Goal: Register for event/course

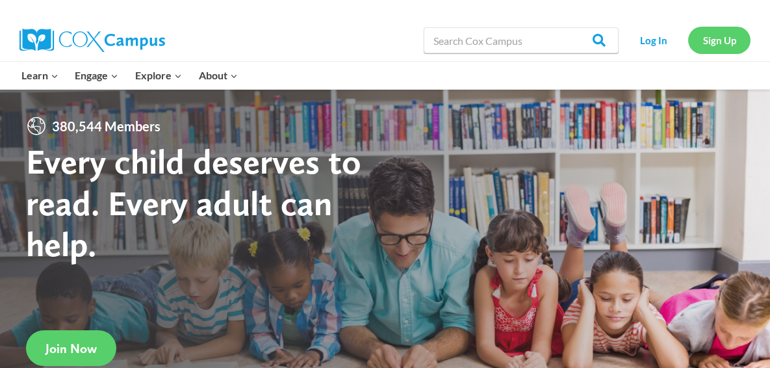
drag, startPoint x: 715, startPoint y: 36, endPoint x: 699, endPoint y: 40, distance: 16.1
click at [715, 36] on link "Sign Up" at bounding box center [719, 40] width 62 height 27
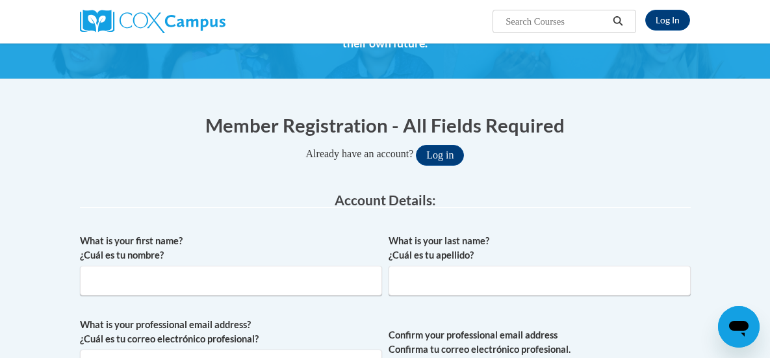
scroll to position [105, 0]
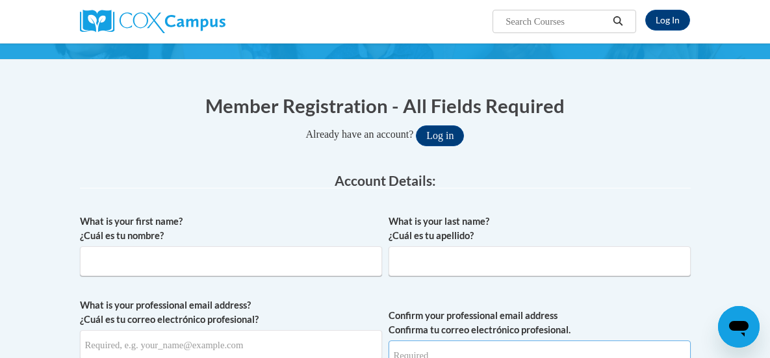
type input "[EMAIL_ADDRESS][DOMAIN_NAME]"
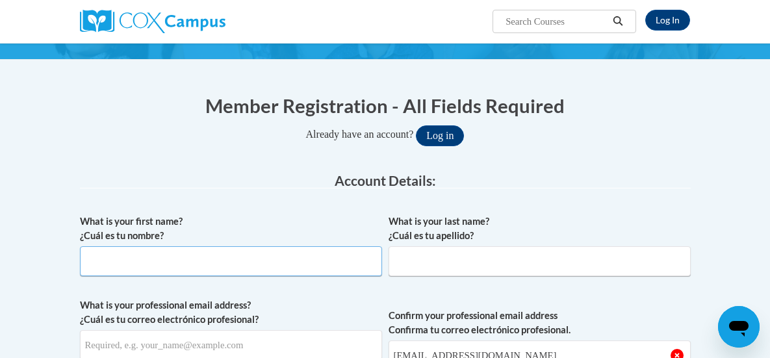
click at [110, 248] on input "What is your first name? ¿Cuál es tu nombre?" at bounding box center [231, 261] width 302 height 30
type input "Jana"
type input "Edwards"
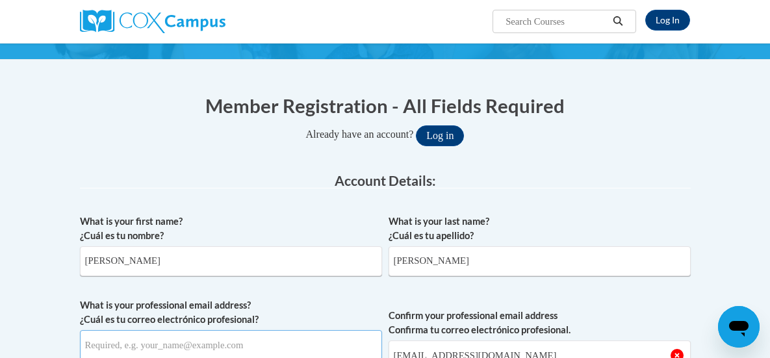
type input "[EMAIL_ADDRESS][DOMAIN_NAME]"
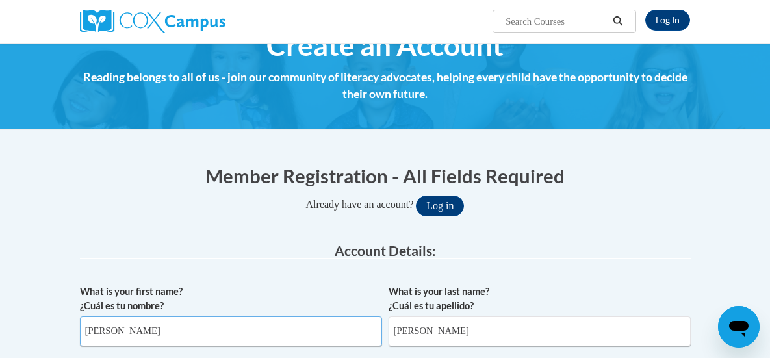
scroll to position [0, 0]
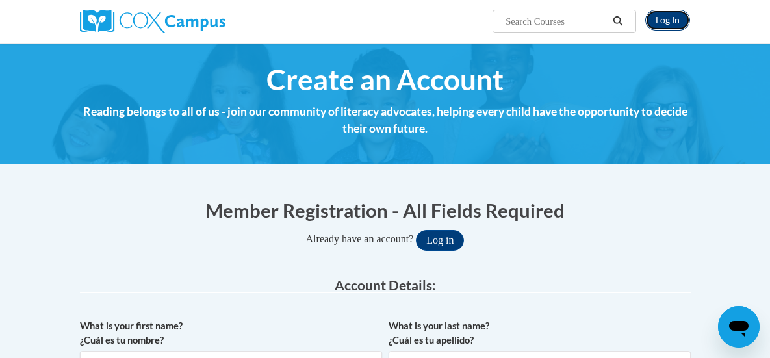
click at [690, 21] on link "Log In" at bounding box center [667, 20] width 45 height 21
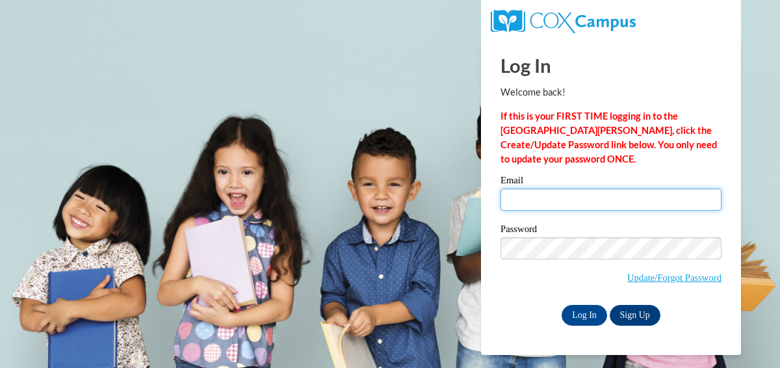
click at [540, 194] on input "Email" at bounding box center [610, 199] width 221 height 22
type input "edwardsj@union.k12.ms.us"
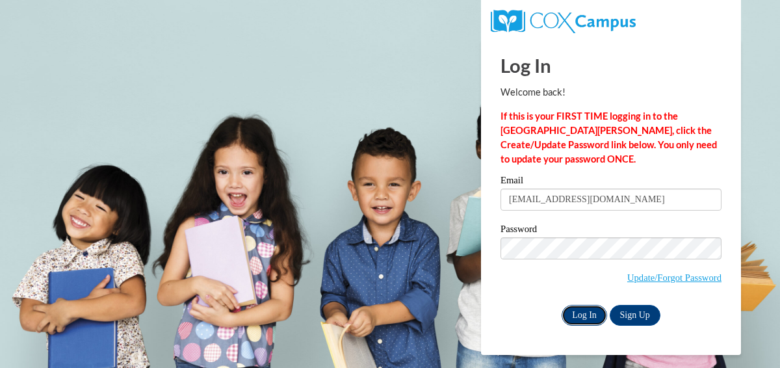
click at [581, 320] on input "Log In" at bounding box center [584, 315] width 45 height 21
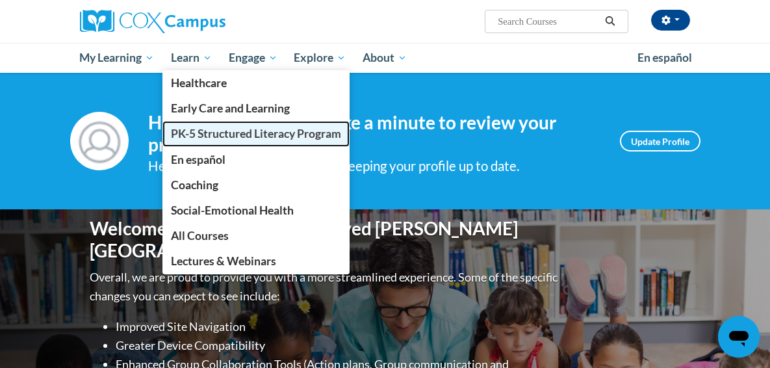
click at [171, 130] on span "PK-5 Structured Literacy Program" at bounding box center [256, 134] width 170 height 14
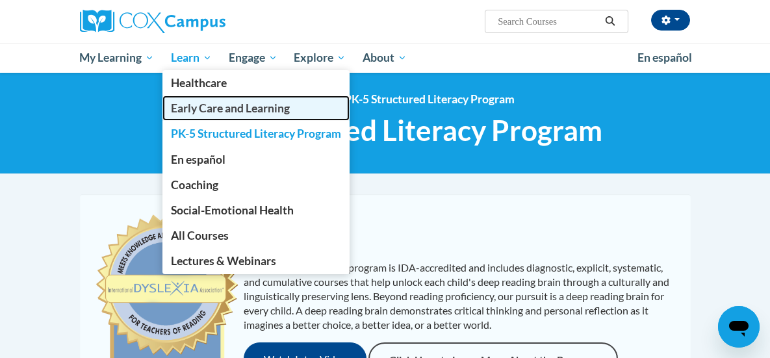
click at [171, 105] on span "Early Care and Learning" at bounding box center [230, 108] width 119 height 14
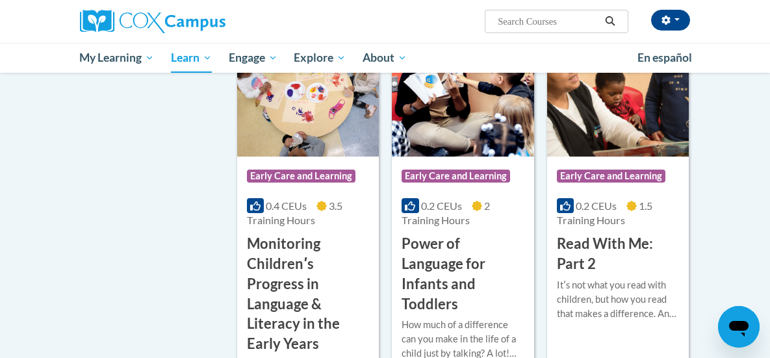
scroll to position [1162, 0]
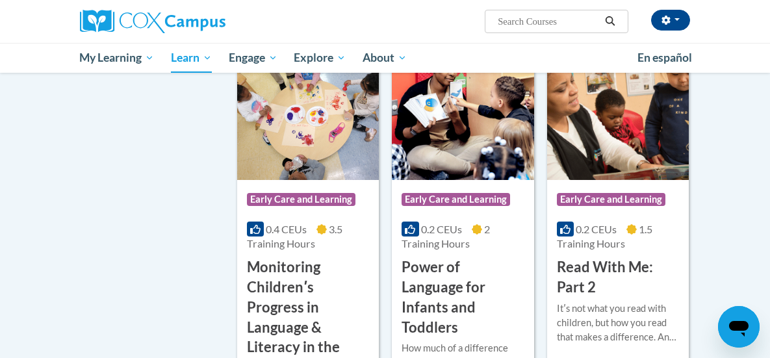
click at [292, 228] on div "0.4 CEUs 3.5 Training Hours" at bounding box center [308, 236] width 122 height 29
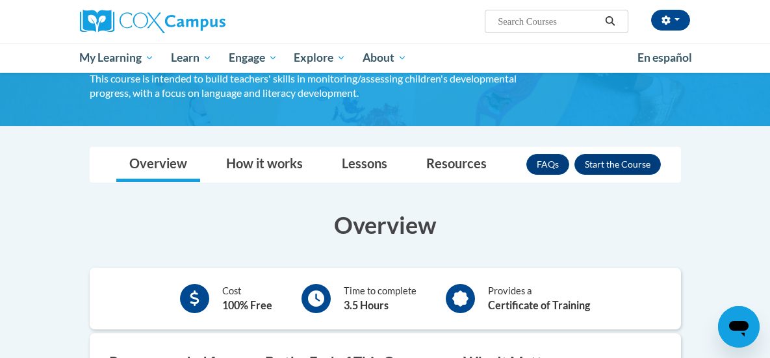
scroll to position [172, 0]
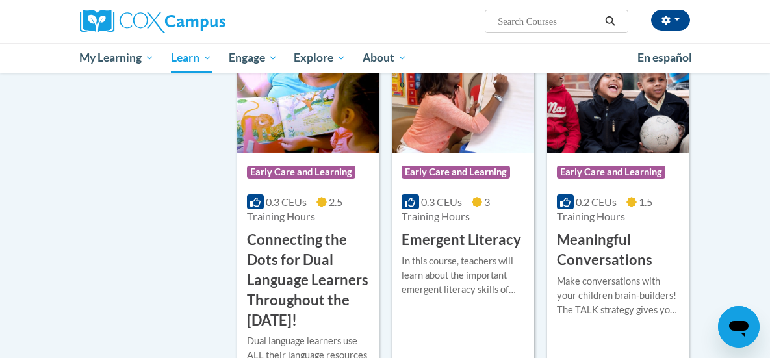
scroll to position [782, 0]
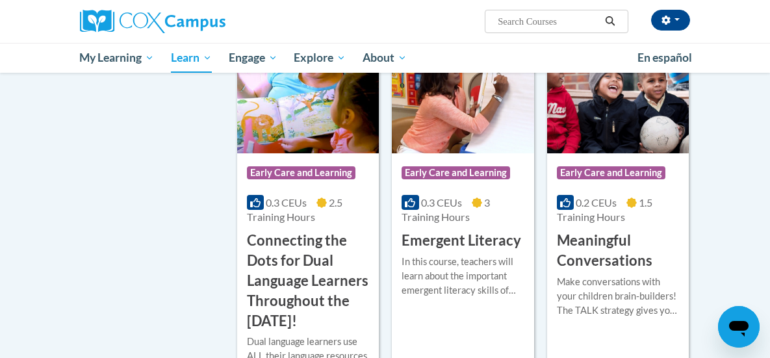
click at [636, 248] on h3 "Meaningful Conversations" at bounding box center [618, 251] width 122 height 40
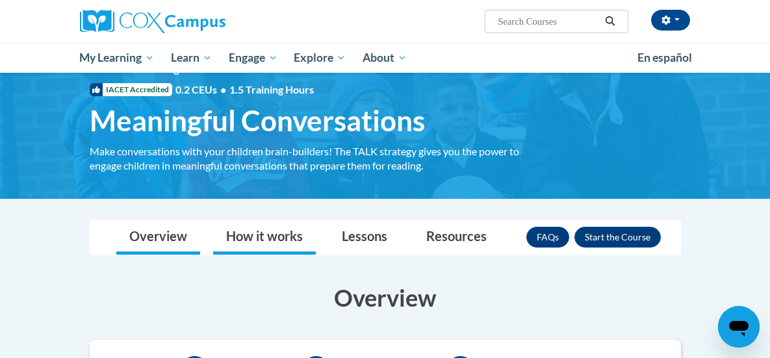
scroll to position [31, 0]
click at [213, 235] on link "How it works" at bounding box center [264, 237] width 103 height 34
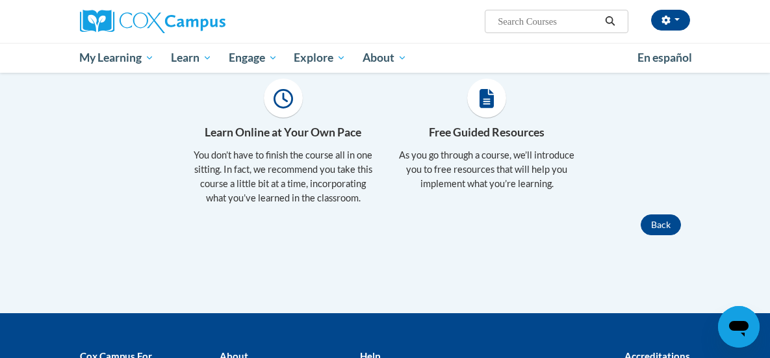
scroll to position [44, 0]
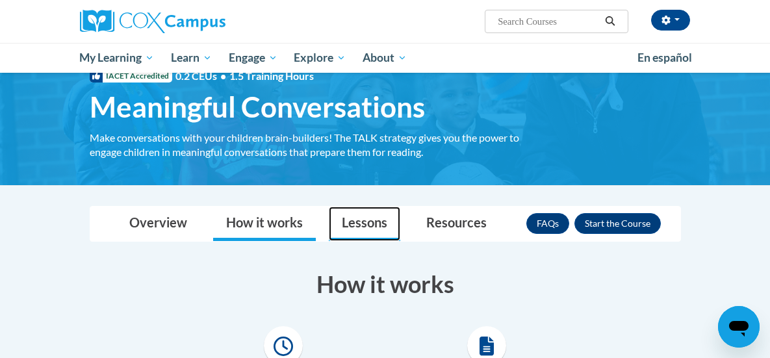
click at [329, 209] on link "Lessons" at bounding box center [364, 224] width 71 height 34
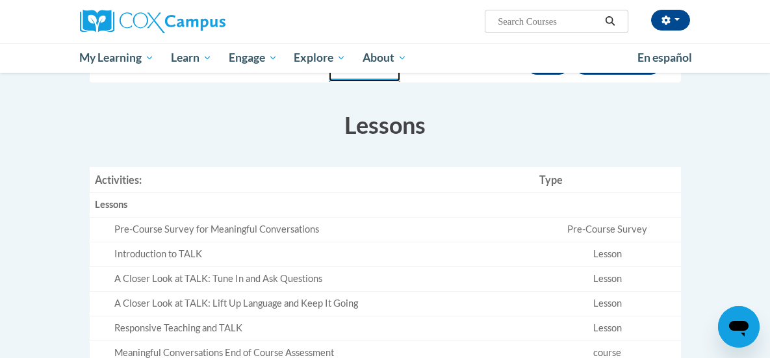
scroll to position [181, 0]
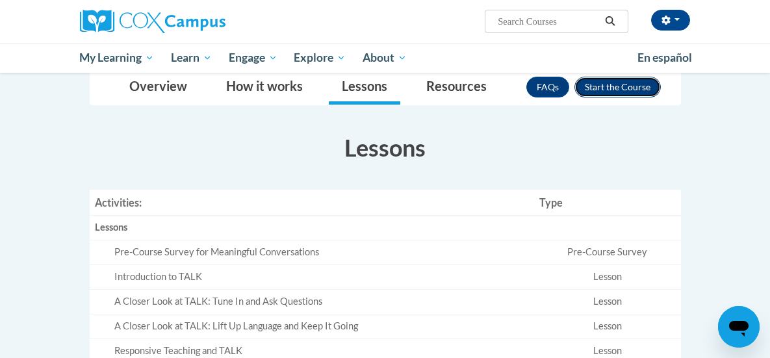
drag, startPoint x: 684, startPoint y: 90, endPoint x: 677, endPoint y: 90, distance: 6.5
click at [661, 90] on button "Enroll" at bounding box center [618, 87] width 86 height 21
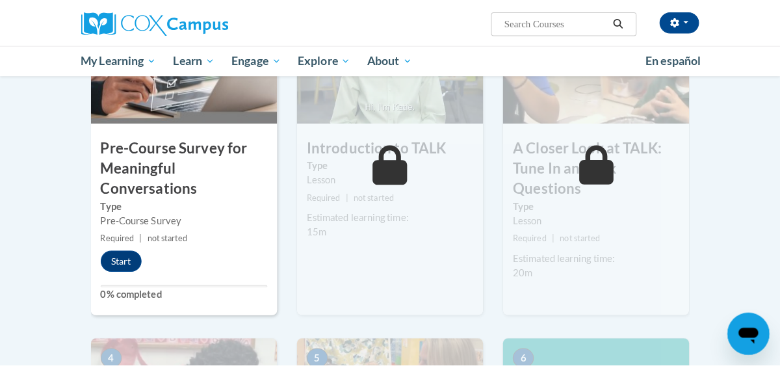
scroll to position [352, 0]
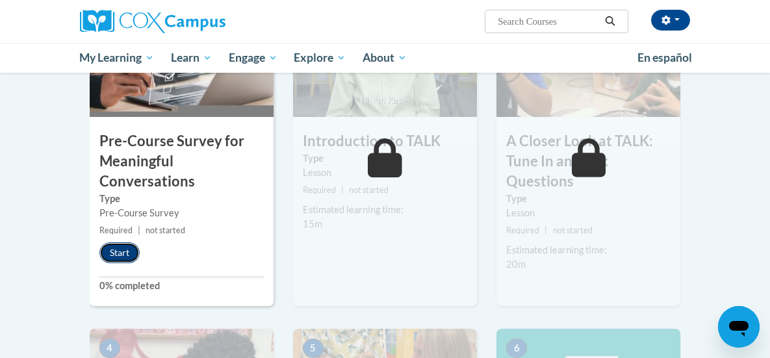
click at [99, 242] on button "Start" at bounding box center [119, 252] width 40 height 21
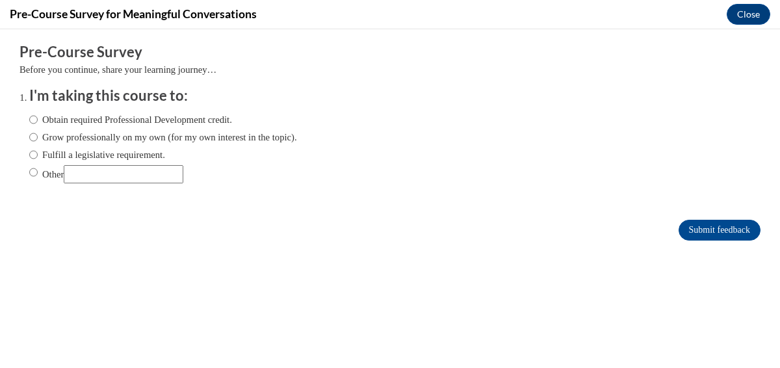
scroll to position [0, 0]
click at [29, 124] on input "Obtain required Professional Development credit." at bounding box center [33, 119] width 8 height 14
radio input "true"
drag, startPoint x: 685, startPoint y: 228, endPoint x: 630, endPoint y: 223, distance: 55.5
click at [684, 228] on input "Submit feedback" at bounding box center [720, 230] width 82 height 21
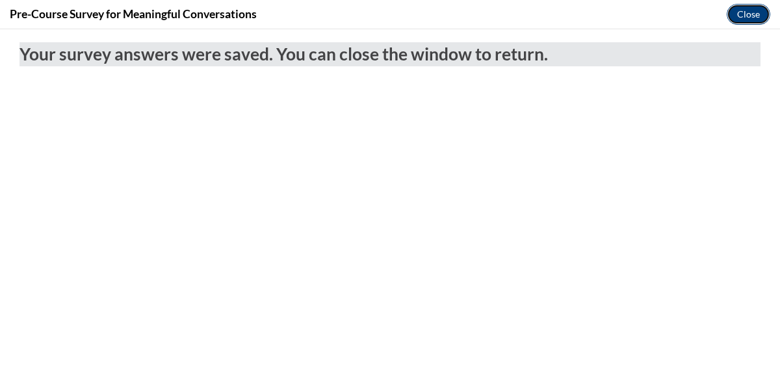
click at [741, 14] on button "Close" at bounding box center [749, 14] width 44 height 21
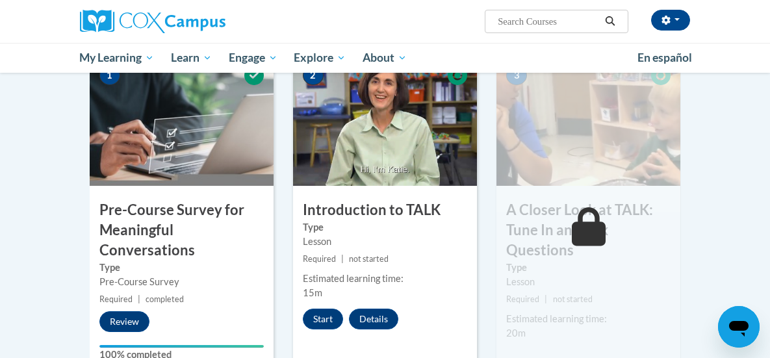
scroll to position [303, 0]
